Goal: Task Accomplishment & Management: Manage account settings

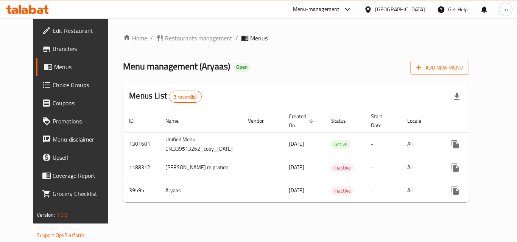
click at [353, 3] on div "Menu-management" at bounding box center [322, 9] width 71 height 18
click at [339, 7] on div "Menu-management" at bounding box center [316, 9] width 47 height 9
click at [313, 75] on div "All Plugins Menu-management Restaurant-Management" at bounding box center [331, 49] width 113 height 59
click at [309, 64] on div "Restaurant-Management" at bounding box center [311, 66] width 59 height 8
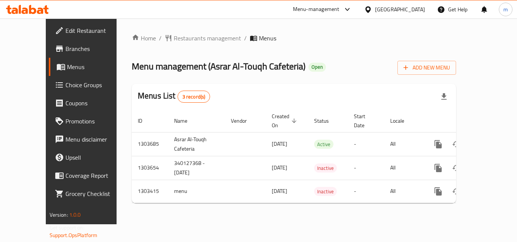
click at [306, 7] on div "Menu-management" at bounding box center [316, 9] width 47 height 9
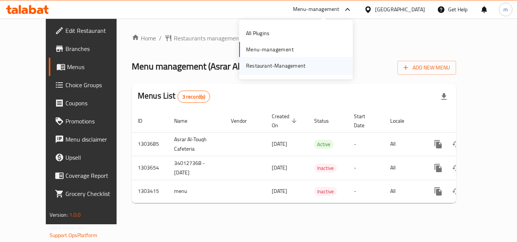
click at [281, 64] on div "Restaurant-Management" at bounding box center [275, 66] width 59 height 8
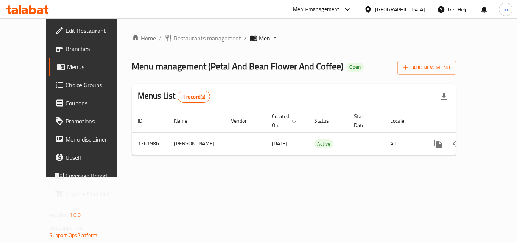
click at [339, 7] on div "Menu-management" at bounding box center [316, 9] width 47 height 9
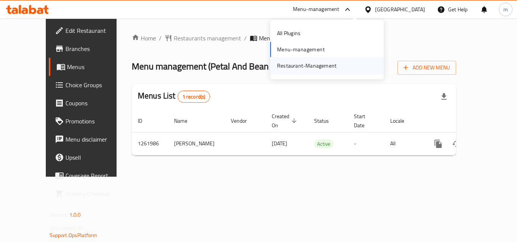
click at [314, 62] on div "Restaurant-Management" at bounding box center [306, 66] width 59 height 8
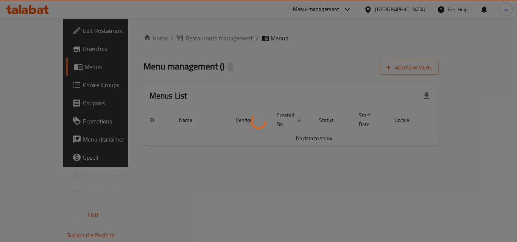
click at [332, 11] on div at bounding box center [258, 121] width 517 height 242
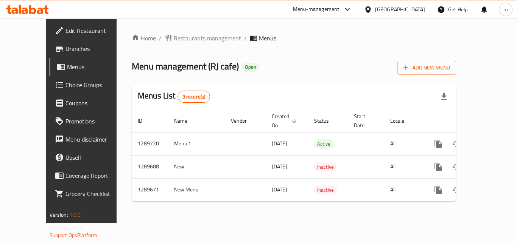
click at [339, 4] on div "Menu-management" at bounding box center [322, 9] width 71 height 18
click at [346, 7] on icon at bounding box center [347, 9] width 9 height 9
click at [267, 65] on div "Restaurant-Management" at bounding box center [275, 66] width 59 height 8
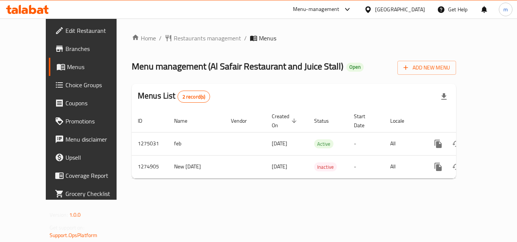
click at [339, 11] on div "Menu-management" at bounding box center [316, 9] width 47 height 9
click at [290, 60] on div "Restaurant-Management" at bounding box center [311, 65] width 71 height 17
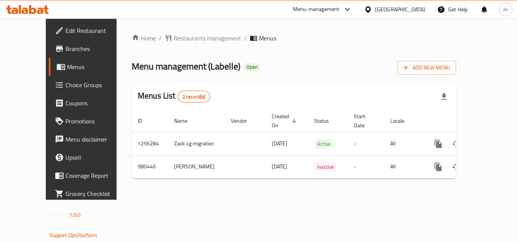
click at [339, 12] on div "Menu-management" at bounding box center [316, 9] width 47 height 9
click at [312, 65] on div "Restaurant-Management" at bounding box center [310, 66] width 59 height 8
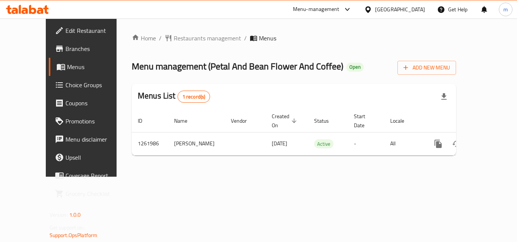
click at [339, 9] on div "Menu-management" at bounding box center [316, 9] width 47 height 9
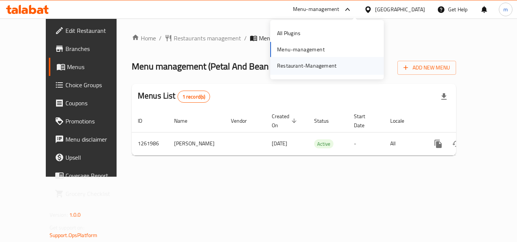
click at [299, 64] on div "Restaurant-Management" at bounding box center [306, 66] width 59 height 8
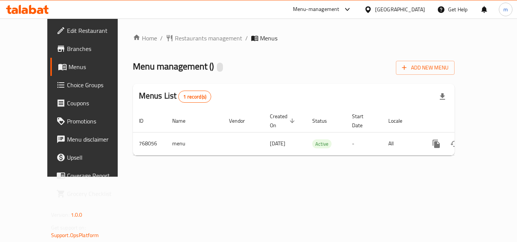
click at [327, 9] on div "Menu-management" at bounding box center [316, 9] width 47 height 9
click at [283, 63] on div "Restaurant-Management" at bounding box center [275, 66] width 59 height 8
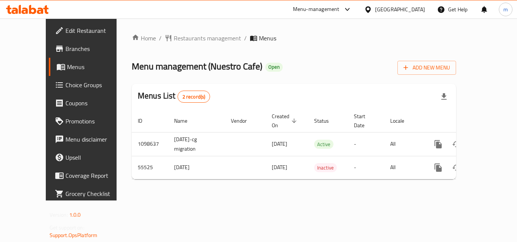
click at [339, 12] on div "Menu-management" at bounding box center [316, 9] width 47 height 9
click at [307, 63] on div "Restaurant-Management" at bounding box center [310, 66] width 59 height 8
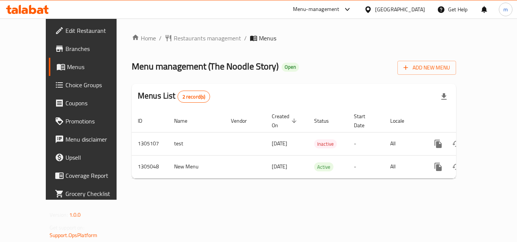
click at [306, 6] on div "Menu-management" at bounding box center [316, 9] width 47 height 9
click at [262, 62] on div "Restaurant-Management" at bounding box center [275, 66] width 59 height 8
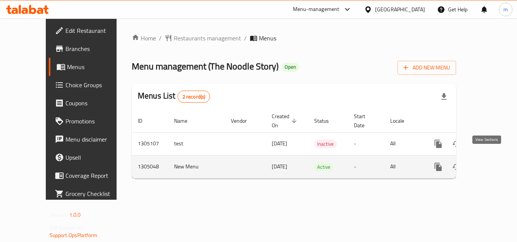
click at [488, 163] on icon "enhanced table" at bounding box center [492, 167] width 9 height 9
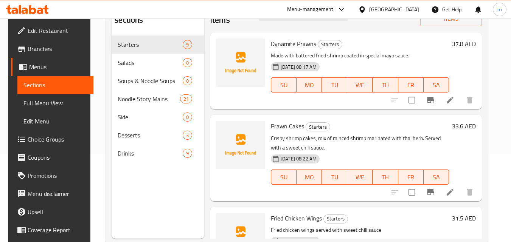
scroll to position [68, 0]
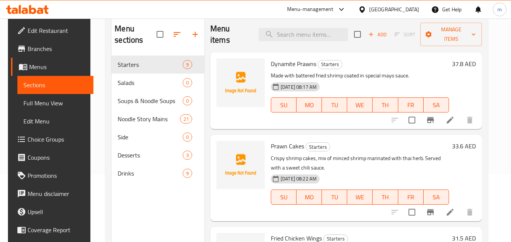
click at [46, 139] on span "Choice Groups" at bounding box center [58, 139] width 60 height 9
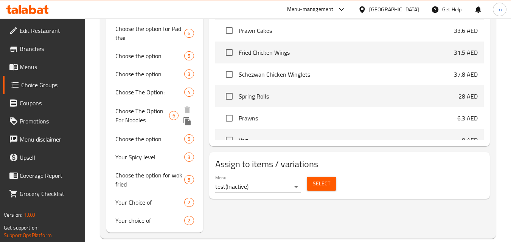
scroll to position [350, 0]
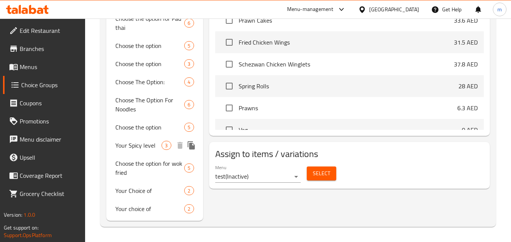
click at [131, 147] on span "Your Spicy level" at bounding box center [138, 145] width 46 height 9
type input "Your Spicy level"
type input "مستوى حار الخاص بك"
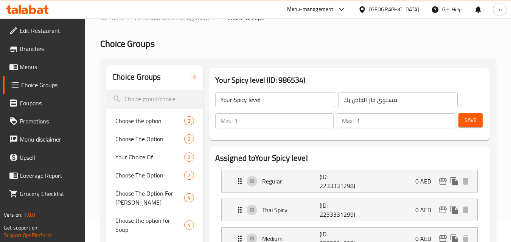
scroll to position [10, 0]
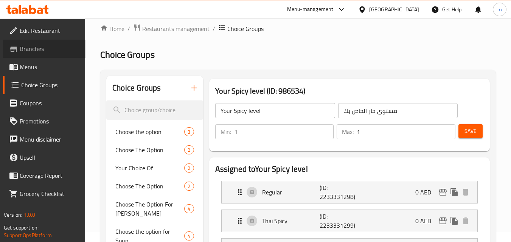
click at [35, 47] on span "Branches" at bounding box center [50, 48] width 60 height 9
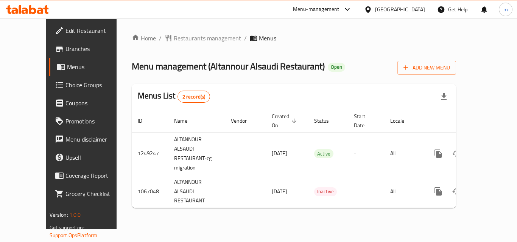
click at [317, 8] on div "Menu-management" at bounding box center [316, 9] width 47 height 9
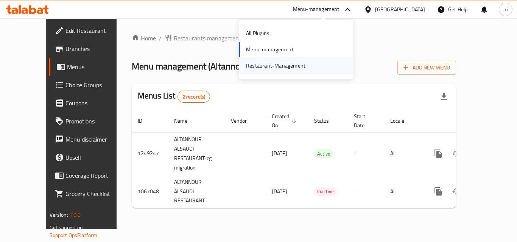
click at [270, 64] on div "Restaurant-Management" at bounding box center [275, 66] width 59 height 8
